Goal: Transaction & Acquisition: Purchase product/service

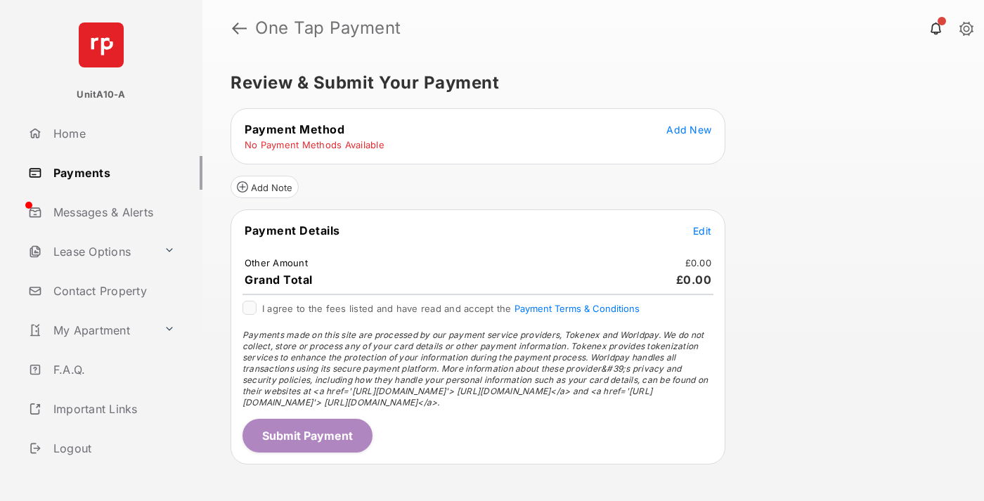
click at [689, 129] on span "Add New" at bounding box center [688, 130] width 45 height 12
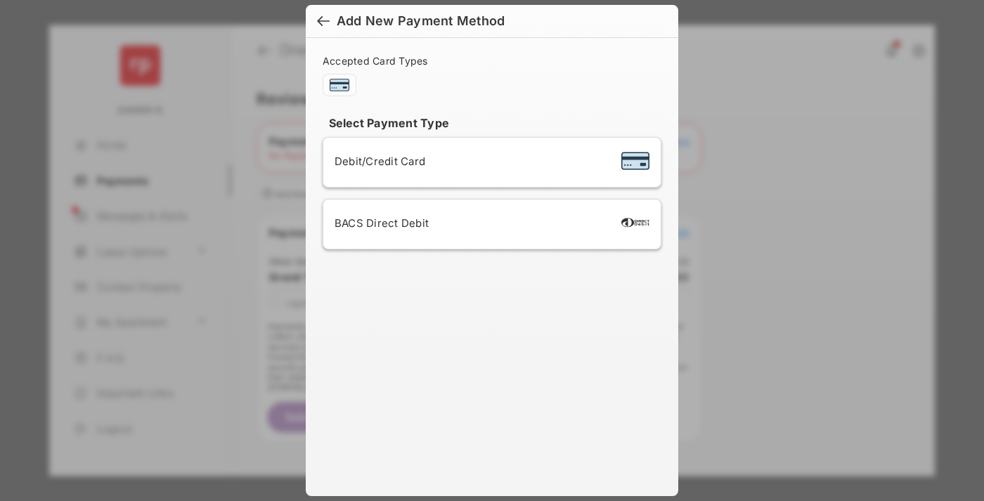
click at [376, 161] on span "Debit/Credit Card" at bounding box center [380, 161] width 91 height 13
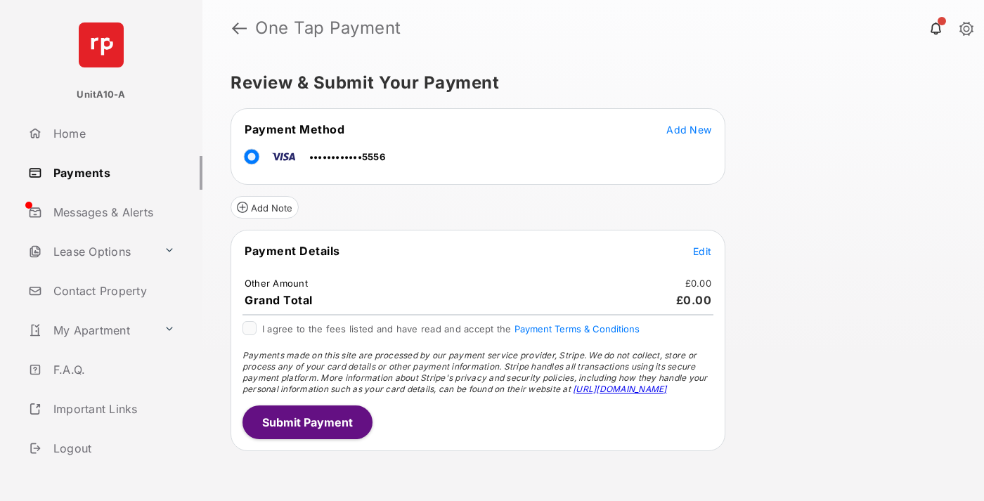
click at [702, 251] on span "Edit" at bounding box center [702, 251] width 18 height 12
click at [307, 422] on button "Submit Payment" at bounding box center [308, 423] width 130 height 34
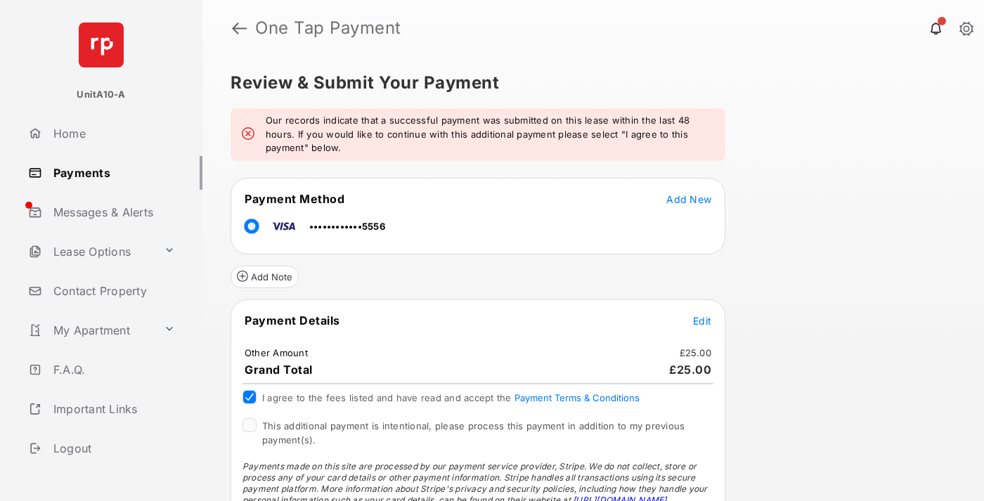
click at [471, 426] on span "This additional payment is intentional, please process this payment in addition…" at bounding box center [473, 432] width 423 height 25
